Goal: Task Accomplishment & Management: Complete application form

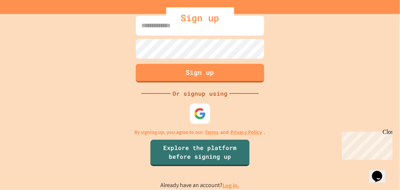
click at [197, 117] on img at bounding box center [200, 114] width 12 height 12
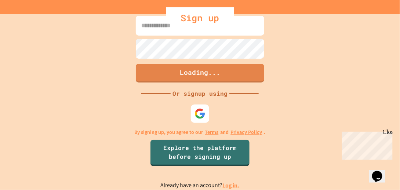
click at [305, 141] on div "Loading... Or signup using By signing up, you agree to our Terms and Privacy Po…" at bounding box center [200, 102] width 400 height 176
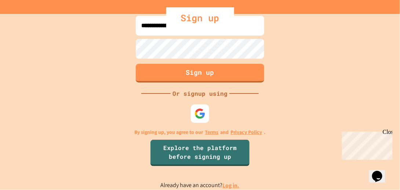
type input "**********"
